Goal: Information Seeking & Learning: Check status

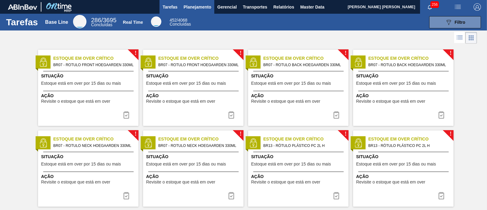
click at [208, 8] on span "Planejamento" at bounding box center [197, 6] width 28 height 7
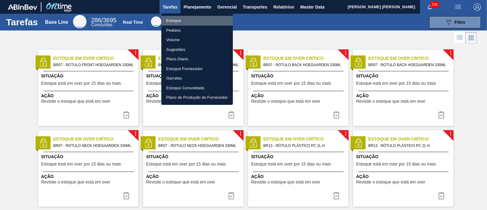
click at [197, 19] on li "Estoque" at bounding box center [196, 21] width 71 height 10
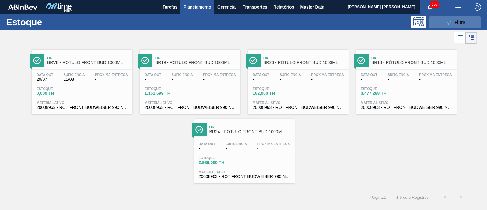
click at [450, 24] on icon "089F7B8B-B2A5-4AFE-B5C0-19BA573D28AC" at bounding box center [448, 22] width 7 height 7
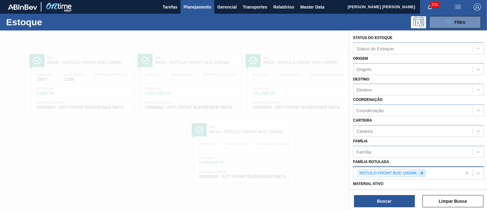
click at [423, 172] on icon at bounding box center [421, 173] width 4 height 4
type Rotulada "senses"
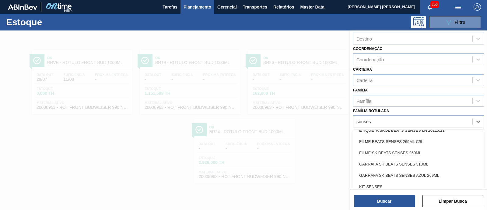
scroll to position [95, 0]
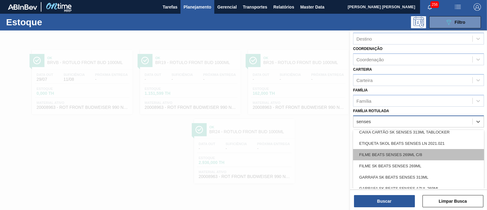
click at [417, 153] on div "FILME BEATS SENSES 269ML C/8" at bounding box center [418, 154] width 131 height 11
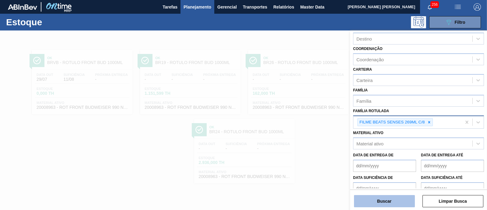
click at [393, 198] on button "Buscar" at bounding box center [384, 201] width 61 height 12
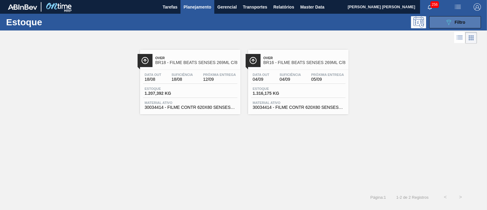
click at [450, 19] on icon "089F7B8B-B2A5-4AFE-B5C0-19BA573D28AC" at bounding box center [448, 22] width 7 height 7
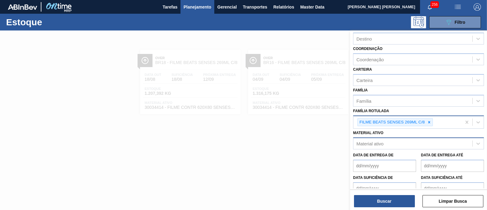
click at [409, 142] on div "Material ativo" at bounding box center [412, 143] width 119 height 9
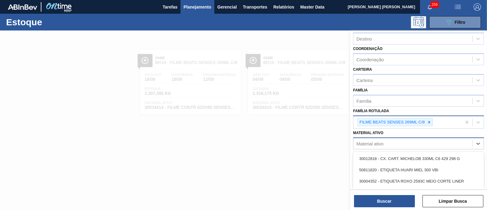
paste ativo "30012461"
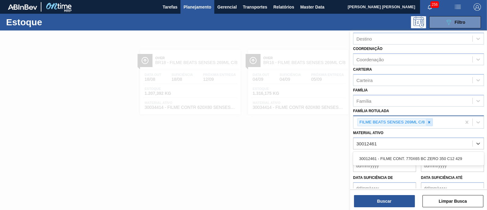
click at [427, 121] on icon at bounding box center [429, 122] width 4 height 4
type ativo "30012461"
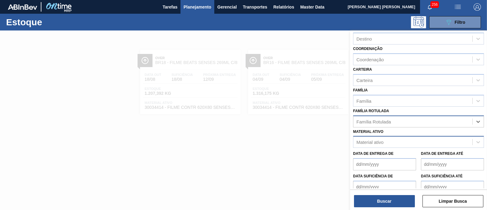
click at [415, 142] on div "Material ativo" at bounding box center [412, 141] width 119 height 9
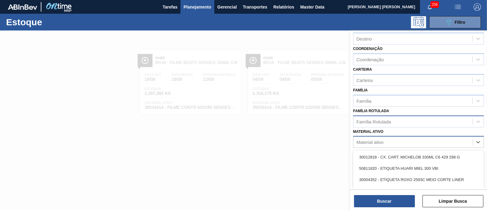
paste ativo "30012461"
type ativo "30012461"
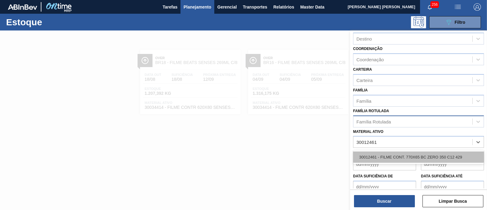
click at [413, 151] on div "30012461 - FILME CONT. 770X65 BC ZERO 350 C12 429" at bounding box center [418, 156] width 131 height 11
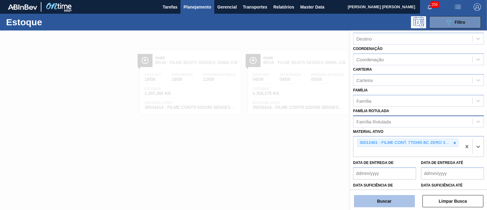
click at [401, 197] on button "Buscar" at bounding box center [384, 201] width 61 height 12
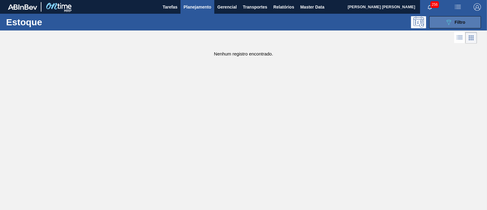
click at [465, 26] on button "089F7B8B-B2A5-4AFE-B5C0-19BA573D28AC Filtro" at bounding box center [455, 22] width 52 height 12
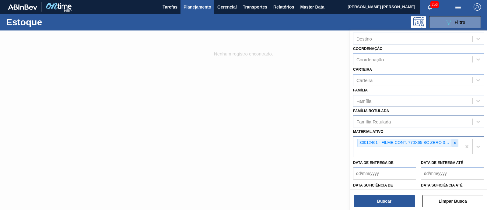
click at [453, 142] on icon at bounding box center [454, 143] width 4 height 4
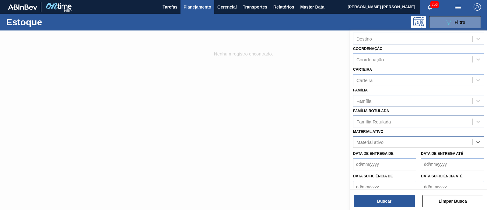
click at [421, 119] on div "Família Rotulada" at bounding box center [412, 121] width 119 height 9
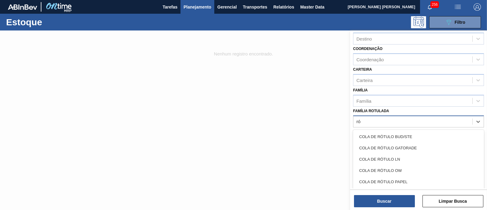
type Rotulada "r"
type Rotulada "senses"
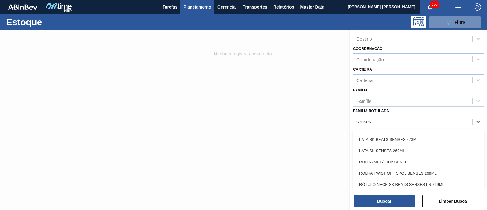
scroll to position [193, 0]
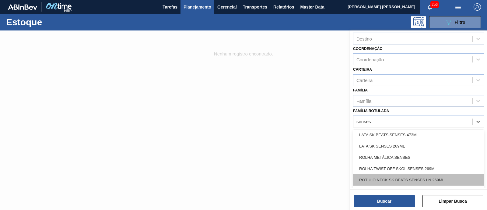
click at [430, 177] on div "RÓTULO NECK SK BEATS SENSES LN 269ML" at bounding box center [418, 179] width 131 height 11
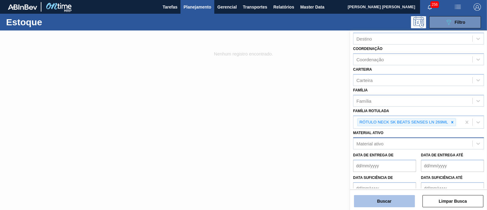
click at [391, 203] on button "Buscar" at bounding box center [384, 201] width 61 height 12
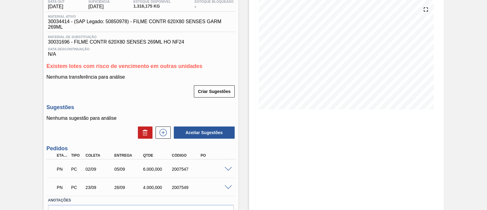
scroll to position [69, 0]
click at [226, 167] on div at bounding box center [229, 168] width 12 height 5
click at [227, 170] on span at bounding box center [227, 168] width 7 height 5
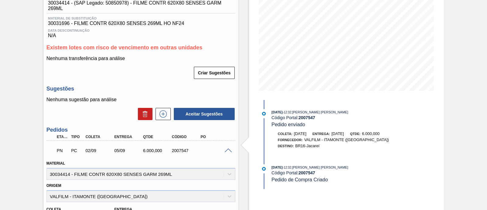
scroll to position [87, 0]
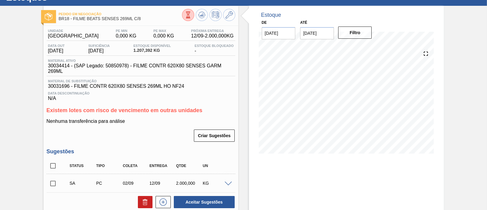
scroll to position [25, 0]
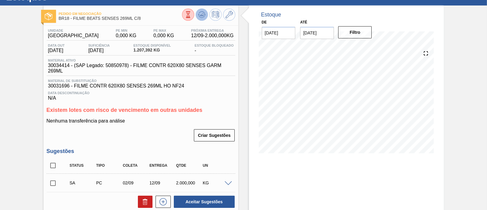
click at [191, 16] on icon at bounding box center [188, 14] width 7 height 7
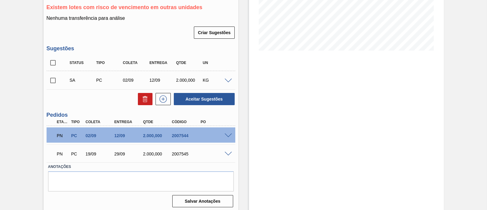
click at [228, 136] on span at bounding box center [227, 135] width 7 height 5
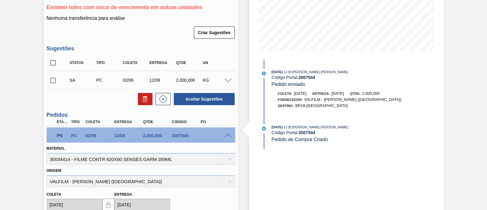
click at [227, 136] on span at bounding box center [227, 135] width 7 height 5
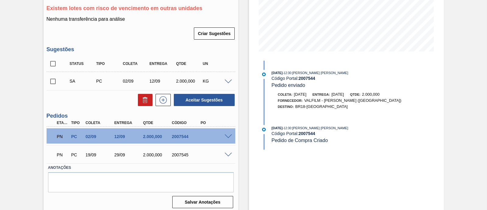
scroll to position [127, 0]
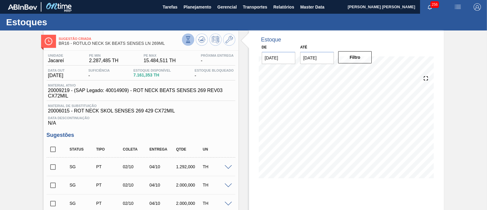
click at [187, 39] on icon at bounding box center [188, 39] width 7 height 7
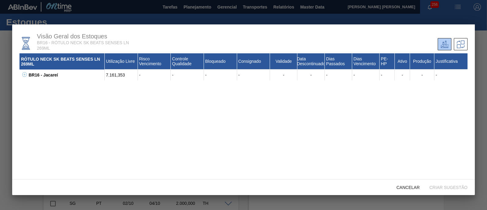
click at [22, 75] on icon at bounding box center [24, 74] width 5 height 5
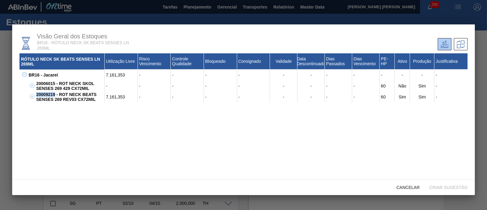
drag, startPoint x: 55, startPoint y: 96, endPoint x: 37, endPoint y: 95, distance: 18.3
click at [37, 95] on div "20009219 - ROT NECK BEATS SENSES 269 REV03 CX72MIL" at bounding box center [70, 96] width 70 height 11
copy div "20009219"
click at [417, 182] on div "Cancelar" at bounding box center [407, 186] width 33 height 11
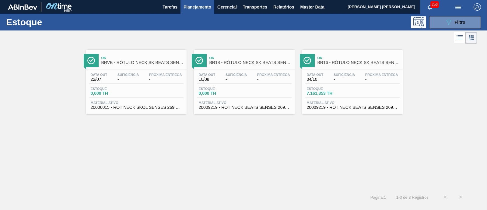
scroll to position [51, 0]
click at [458, 21] on span "Filtro" at bounding box center [459, 22] width 11 height 5
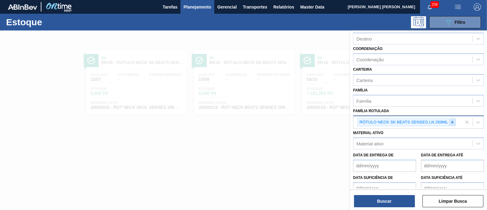
click at [452, 122] on icon at bounding box center [452, 122] width 4 height 4
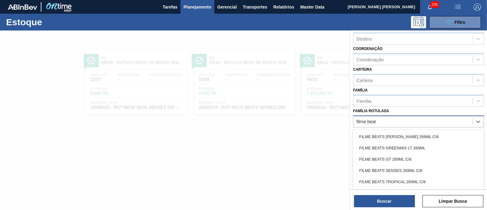
type Rotulada "filme beats"
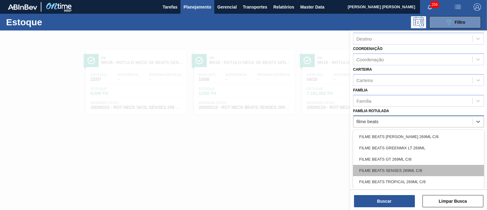
click at [438, 169] on div "FILME BEATS SENSES 269ML C/8" at bounding box center [418, 170] width 131 height 11
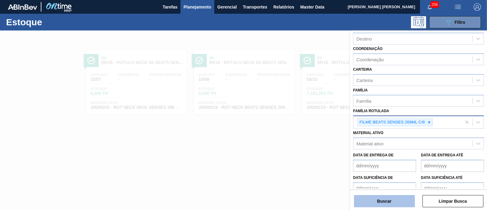
click at [376, 199] on button "Buscar" at bounding box center [384, 201] width 61 height 12
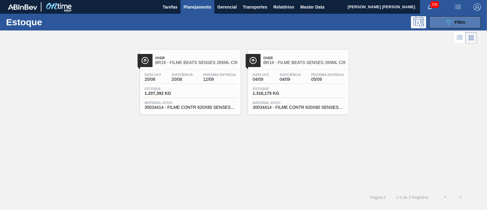
click at [459, 23] on span "Filtro" at bounding box center [459, 22] width 11 height 5
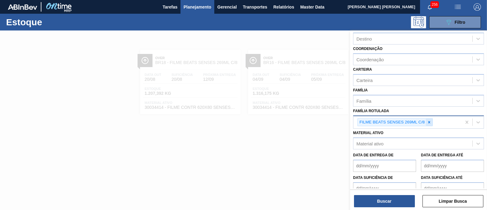
click at [428, 123] on div at bounding box center [428, 122] width 7 height 8
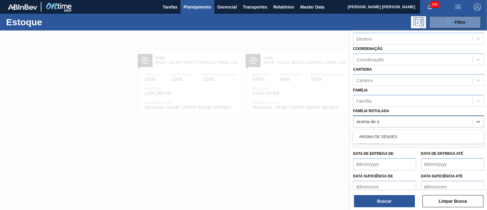
type Rotulada "aroma de se"
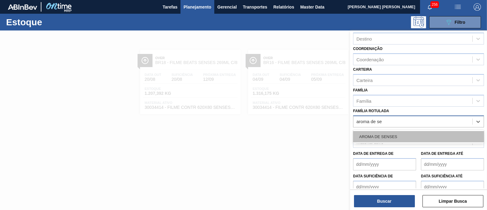
click at [410, 133] on div "AROMA DE SENSES" at bounding box center [418, 136] width 131 height 11
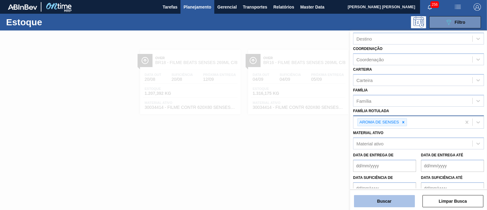
click at [383, 202] on button "Buscar" at bounding box center [384, 201] width 61 height 12
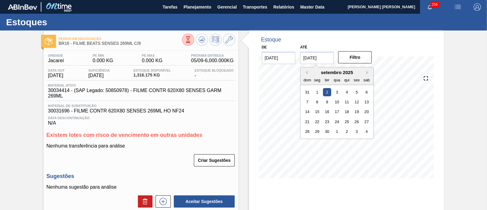
click at [317, 62] on input "02/09/2025" at bounding box center [317, 58] width 34 height 12
click at [368, 71] on button "Next Month" at bounding box center [368, 72] width 4 height 4
click at [365, 139] on div "6" at bounding box center [366, 141] width 8 height 8
type input "[DATE]"
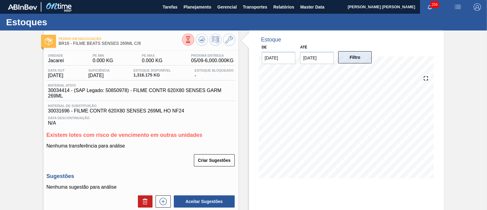
click at [364, 61] on button "Filtro" at bounding box center [355, 57] width 34 height 12
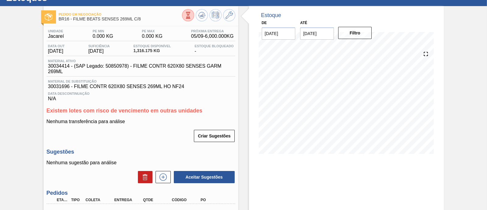
scroll to position [24, 0]
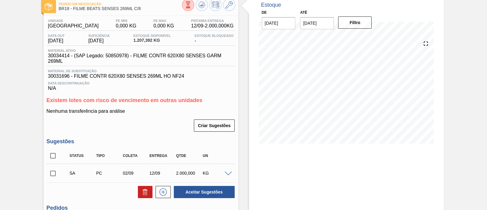
scroll to position [33, 0]
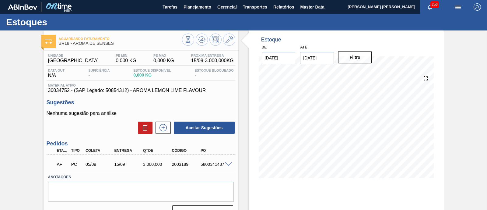
click at [227, 166] on div "5800341437" at bounding box center [215, 163] width 32 height 5
click at [227, 165] on span at bounding box center [227, 164] width 7 height 5
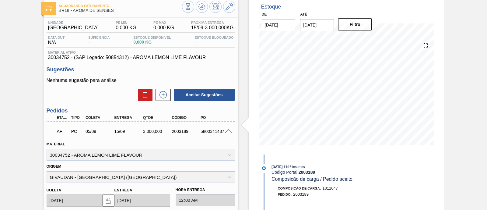
scroll to position [32, 0]
